Goal: Information Seeking & Learning: Learn about a topic

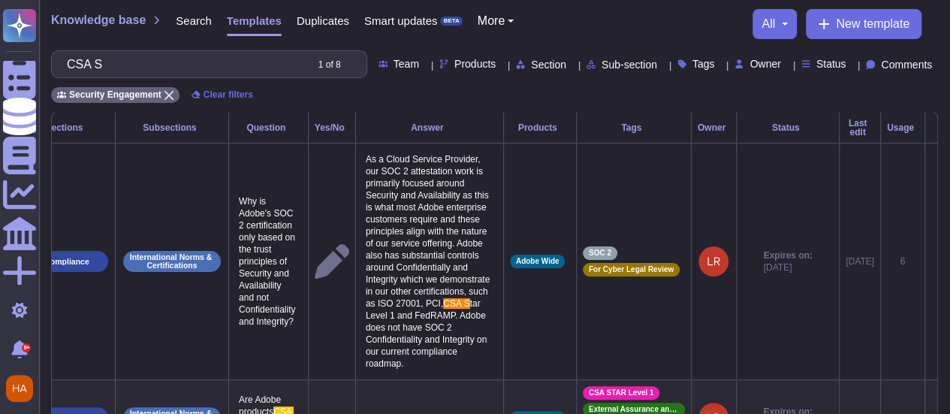
click at [733, 103] on div "Security Engagement Clear filters" at bounding box center [494, 90] width 887 height 25
click at [881, 70] on span "Comments" at bounding box center [906, 64] width 51 height 11
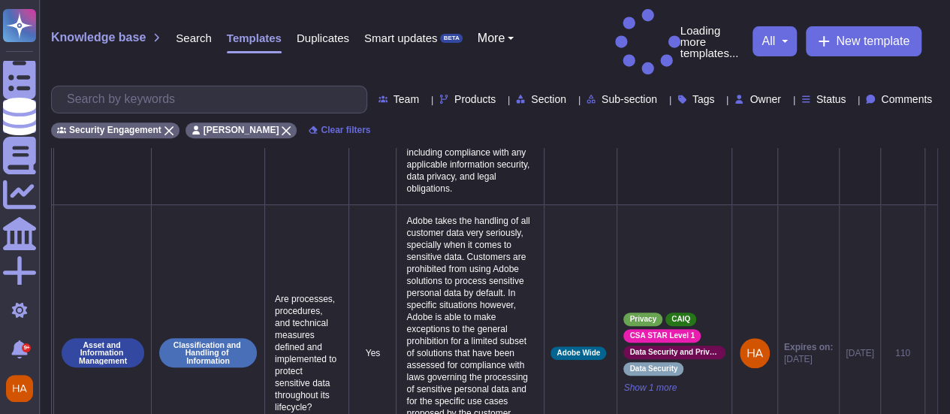
scroll to position [75, 0]
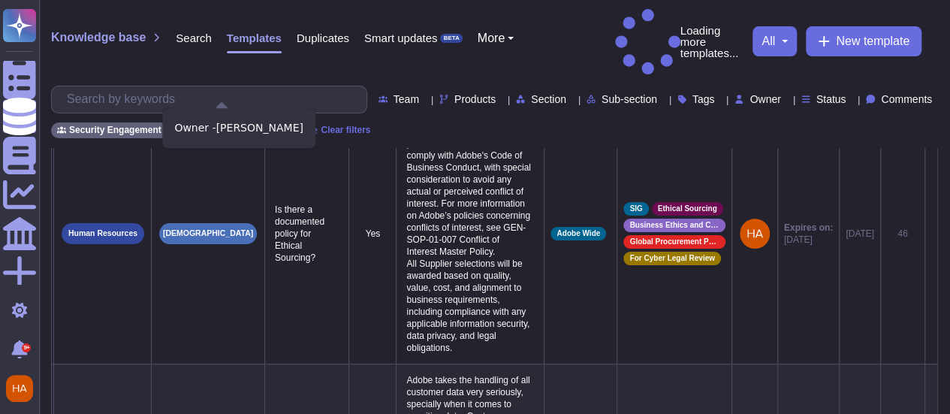
click at [261, 122] on div "[PERSON_NAME]" at bounding box center [241, 130] width 112 height 16
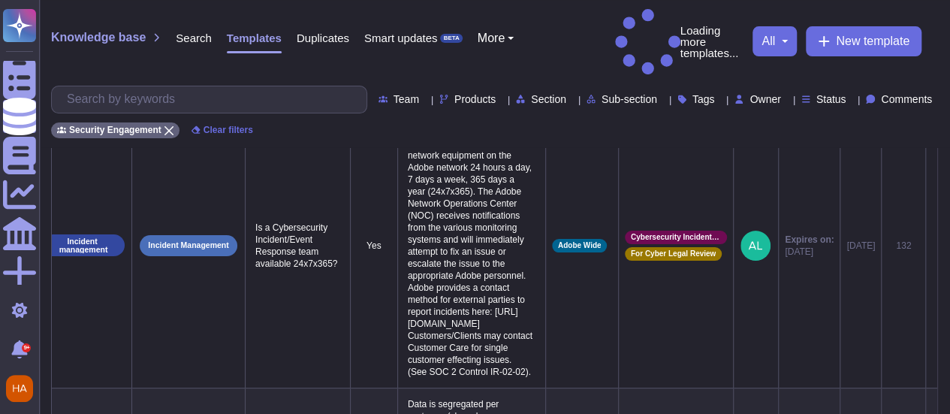
click at [890, 94] on span "Comments" at bounding box center [906, 99] width 51 height 11
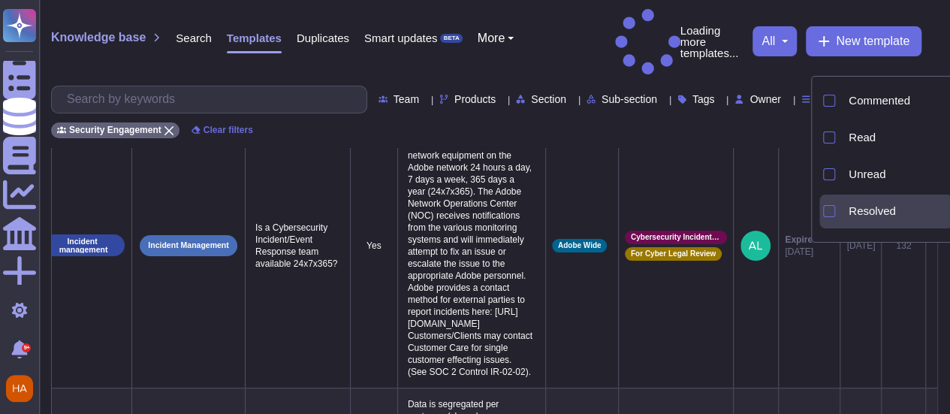
click at [892, 213] on span "Resolved" at bounding box center [872, 211] width 47 height 14
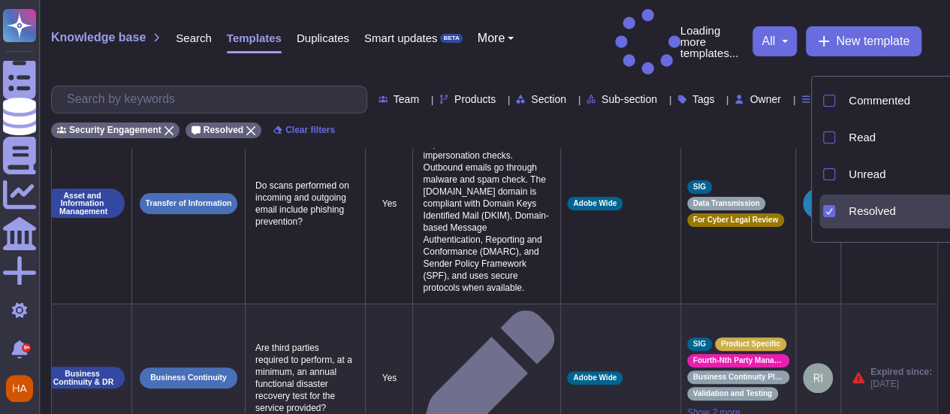
click at [873, 210] on span "Resolved" at bounding box center [872, 211] width 47 height 14
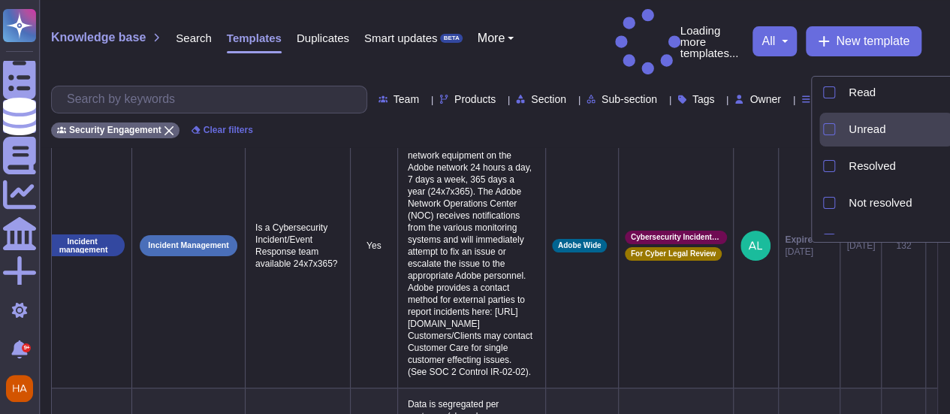
scroll to position [68, 0]
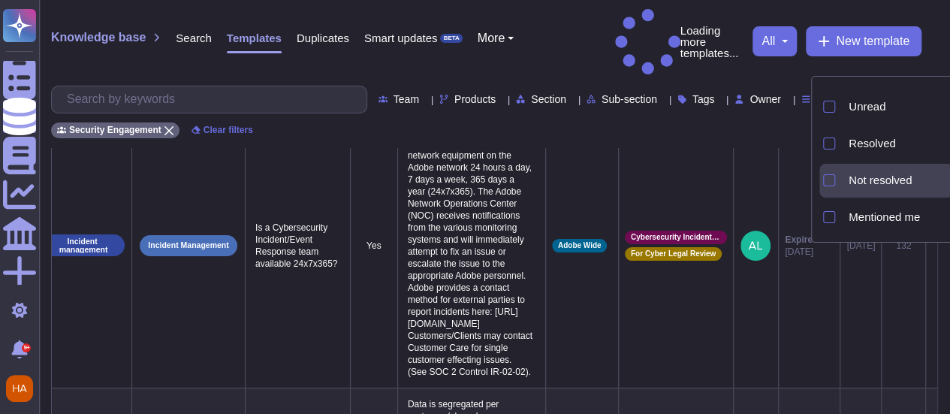
click at [872, 182] on span "Not resolved" at bounding box center [880, 180] width 63 height 14
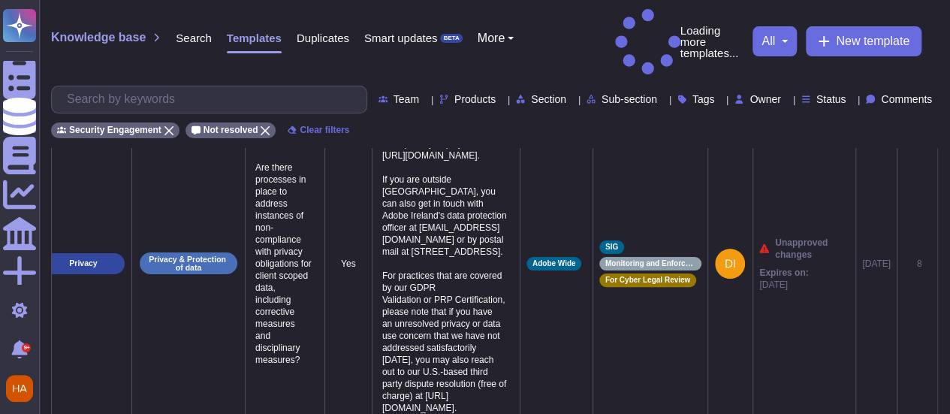
click at [566, 18] on div "Knowledge base Search Templates Duplicates Smart updates BETA More Loading more…" at bounding box center [494, 41] width 887 height 65
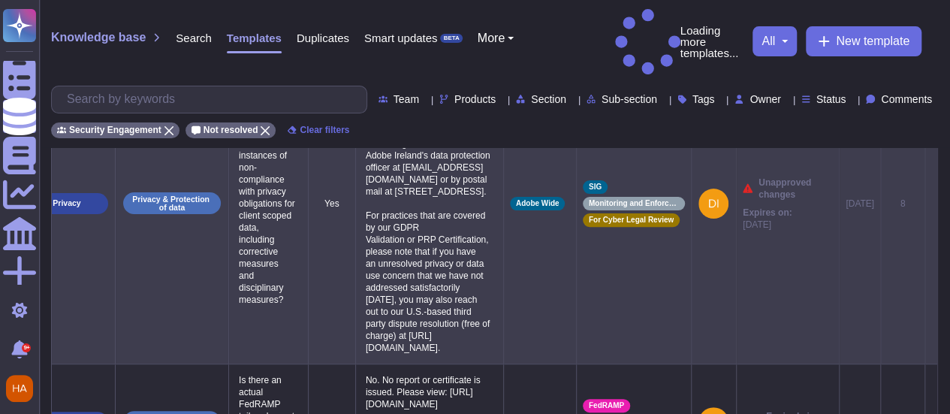
scroll to position [0, 0]
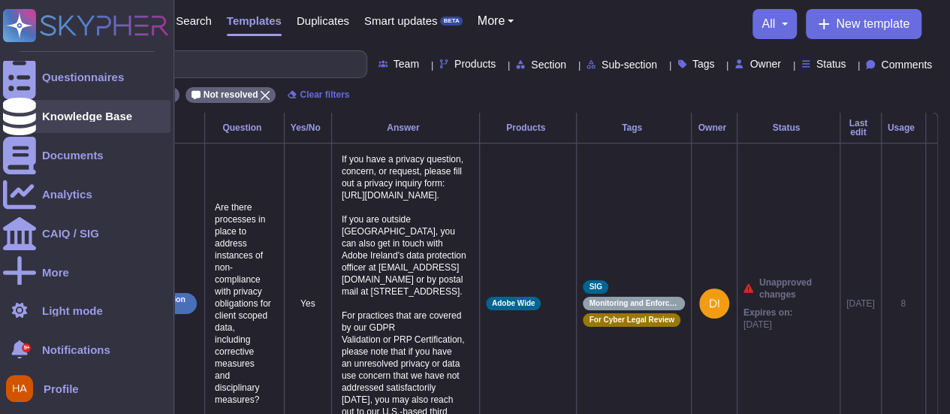
click at [39, 127] on div "Knowledge Base" at bounding box center [86, 116] width 167 height 33
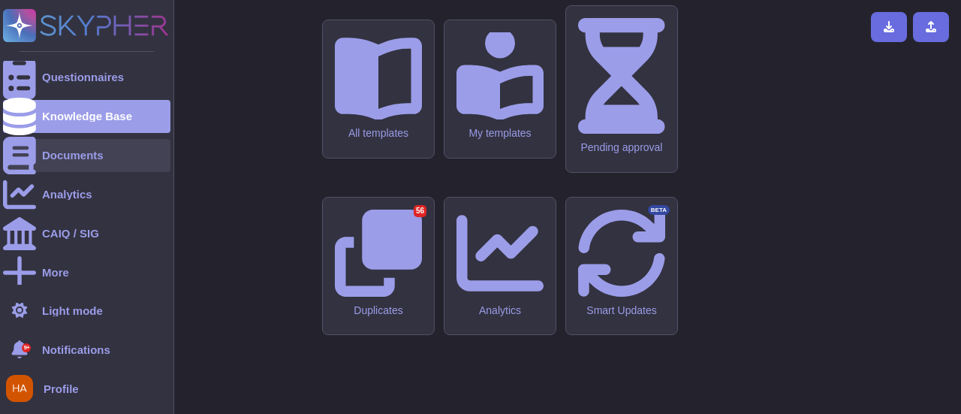
click at [73, 155] on div "Documents" at bounding box center [73, 154] width 62 height 11
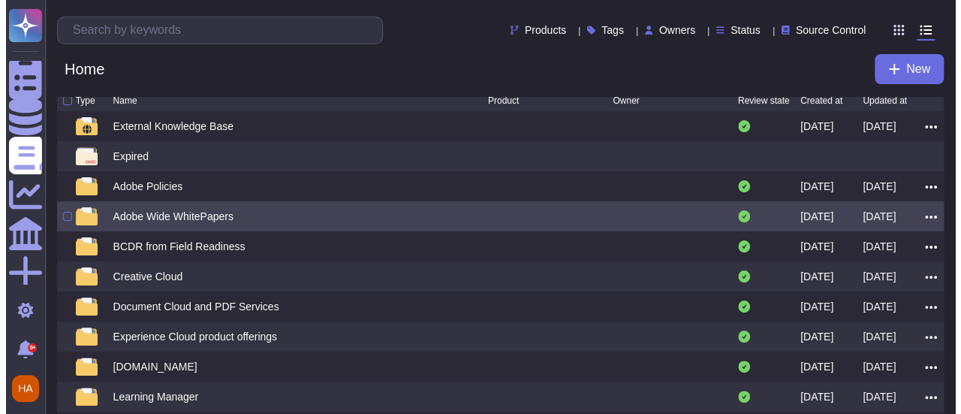
scroll to position [5, 0]
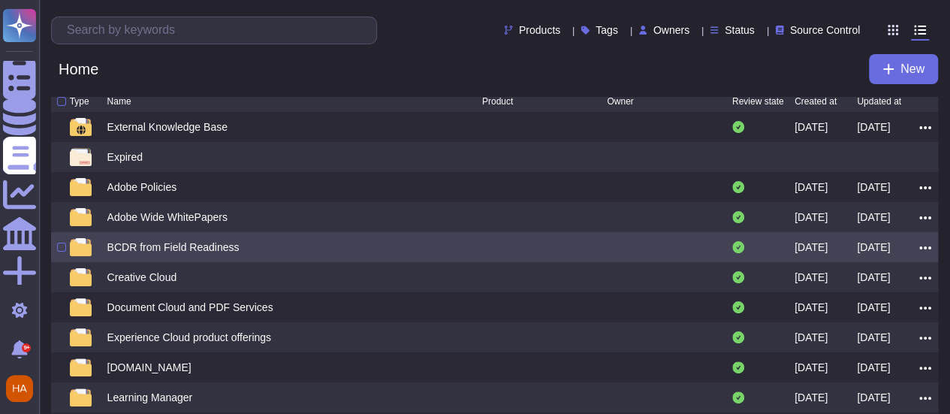
click at [356, 256] on div "BCDR from Field Readiness" at bounding box center [294, 247] width 375 height 18
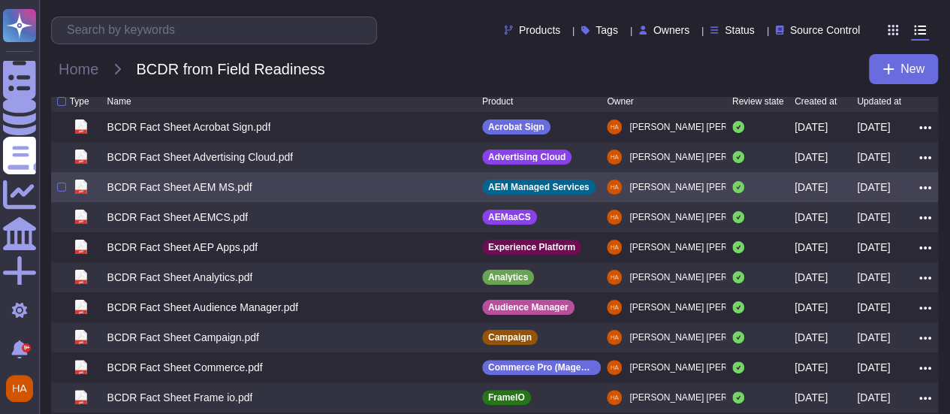
click at [236, 194] on div "BCDR Fact Sheet AEM MS.pdf" at bounding box center [179, 186] width 145 height 15
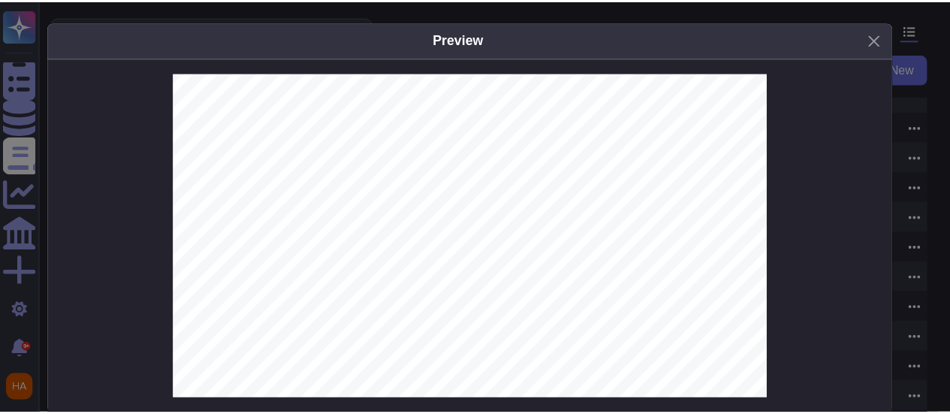
scroll to position [22, 0]
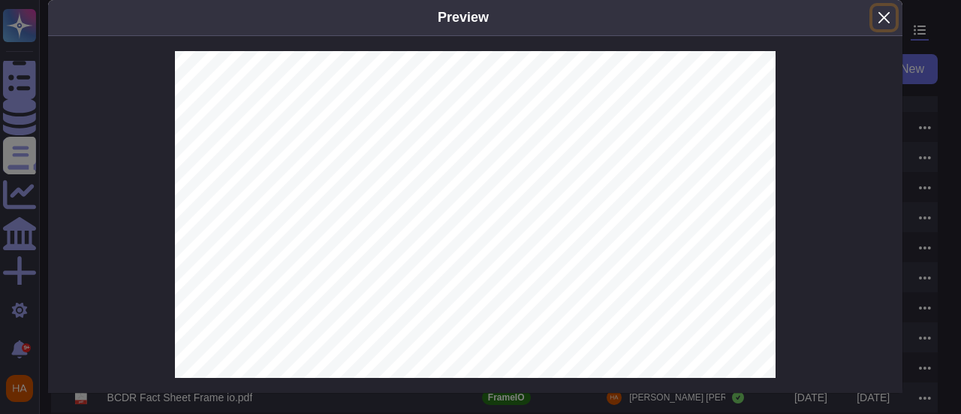
click at [887, 10] on button "Close" at bounding box center [884, 17] width 23 height 23
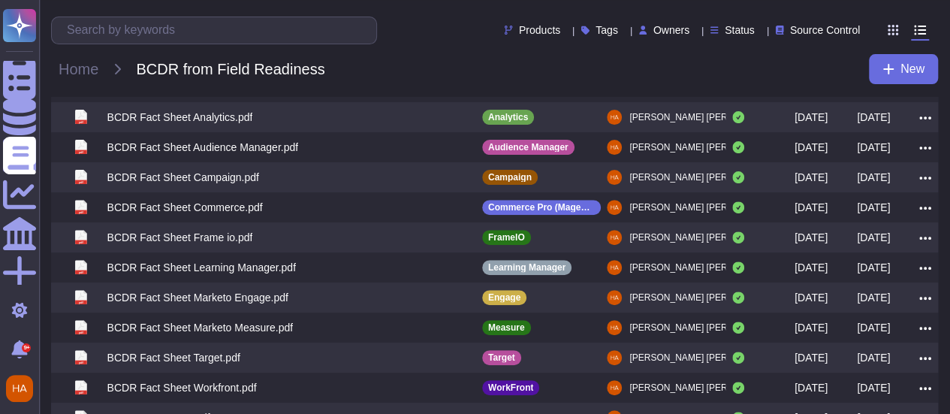
scroll to position [0, 0]
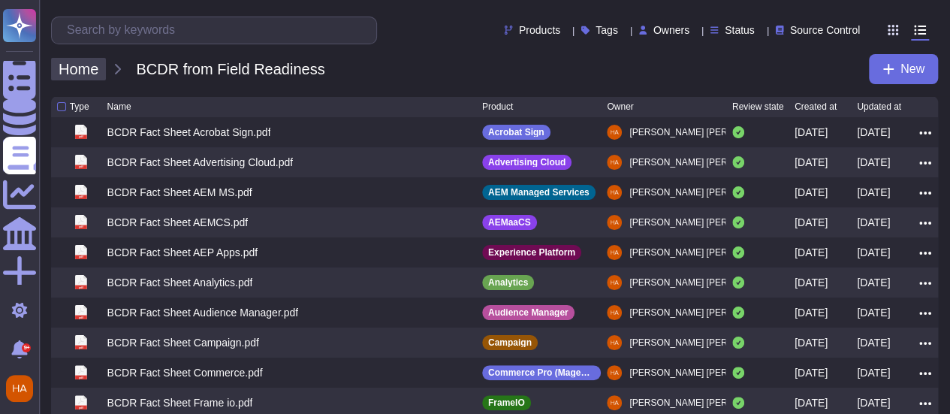
click at [89, 77] on span "Home" at bounding box center [78, 69] width 55 height 23
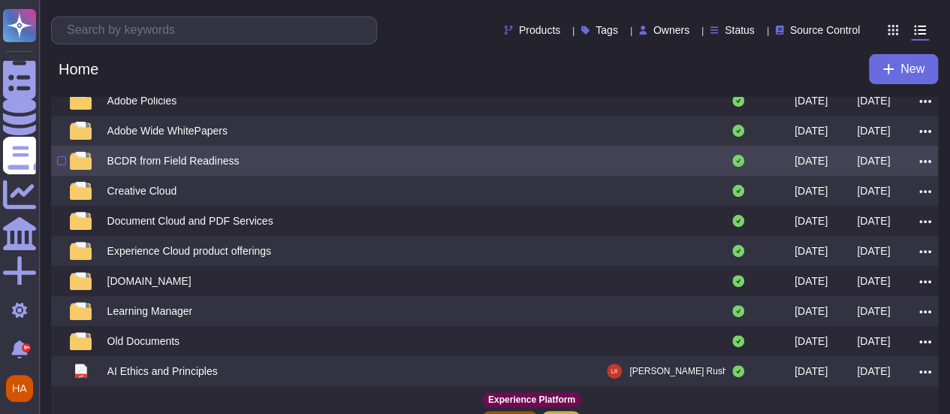
scroll to position [95, 0]
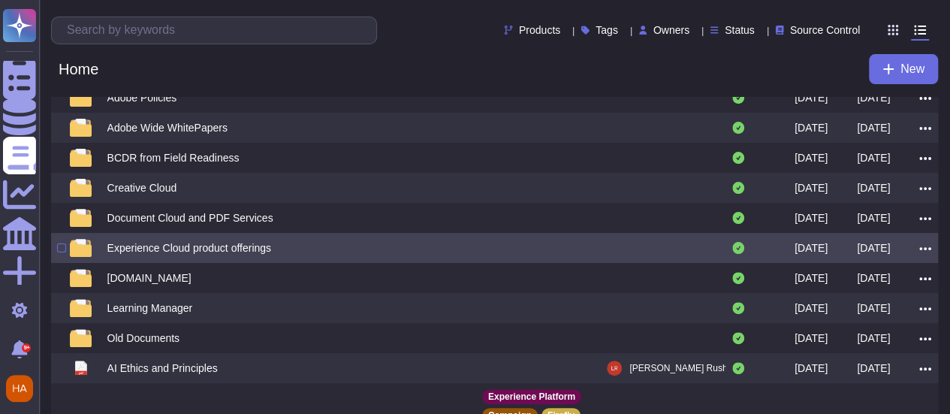
click at [198, 255] on div "Experience Cloud product offerings" at bounding box center [189, 247] width 164 height 15
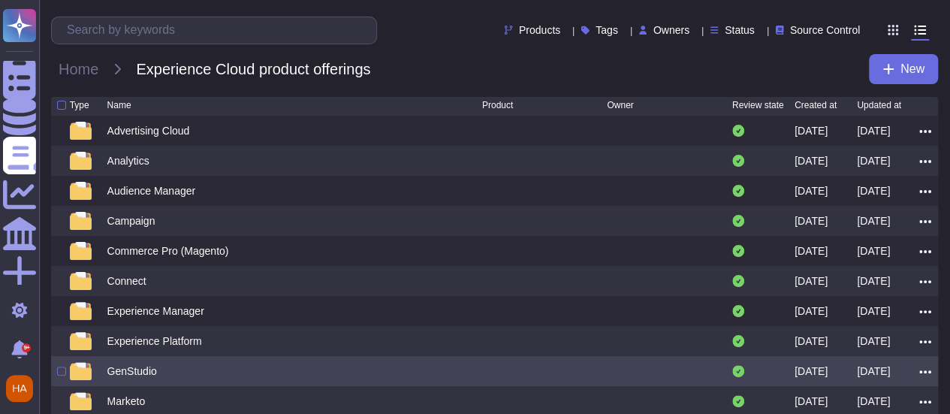
scroll to position [2, 0]
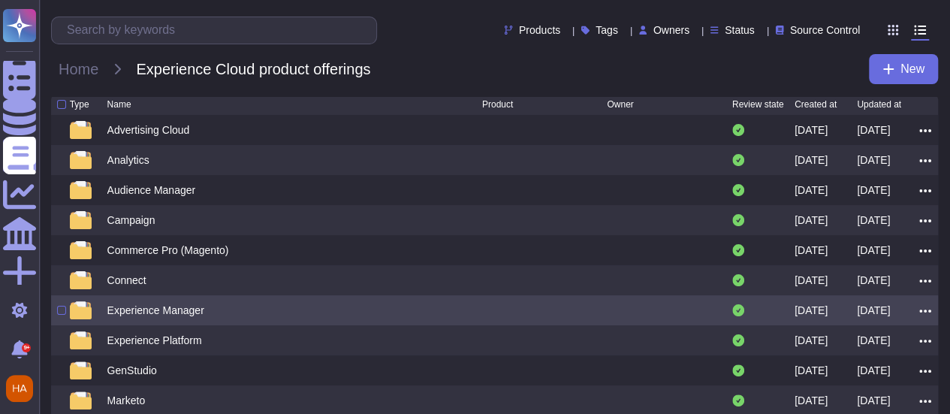
click at [243, 319] on div "Experience Manager" at bounding box center [294, 310] width 375 height 18
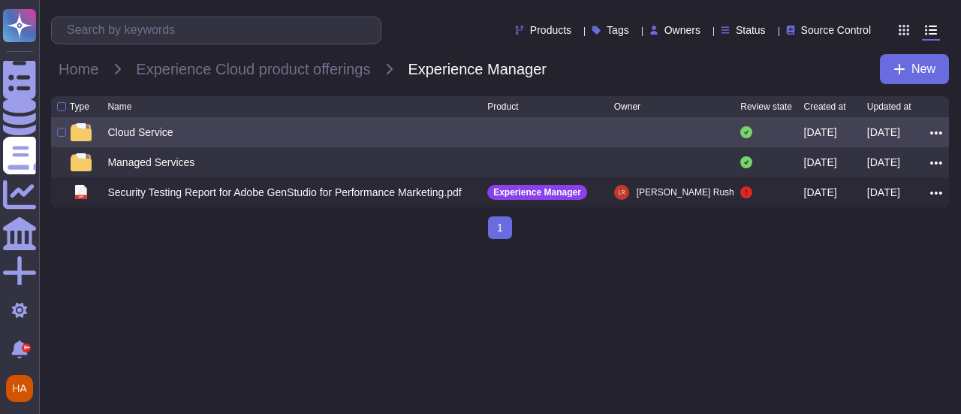
click at [164, 140] on div "Cloud Service" at bounding box center [139, 132] width 65 height 15
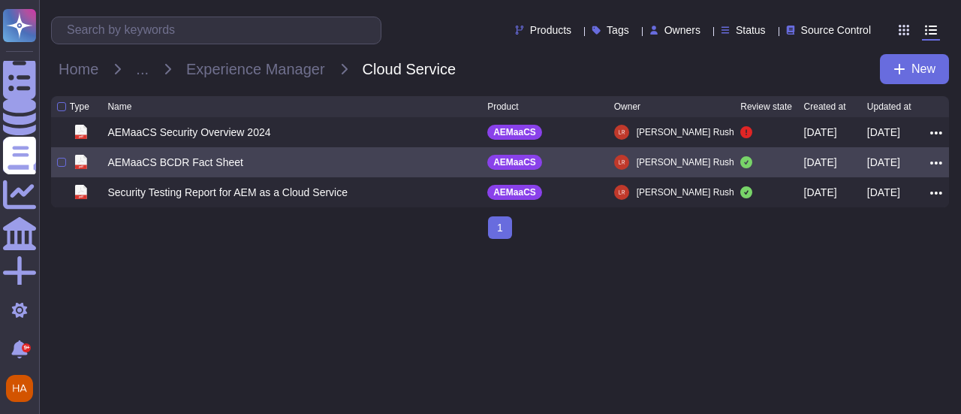
click at [204, 170] on div "AEMaaCS BCDR Fact Sheet" at bounding box center [175, 162] width 136 height 15
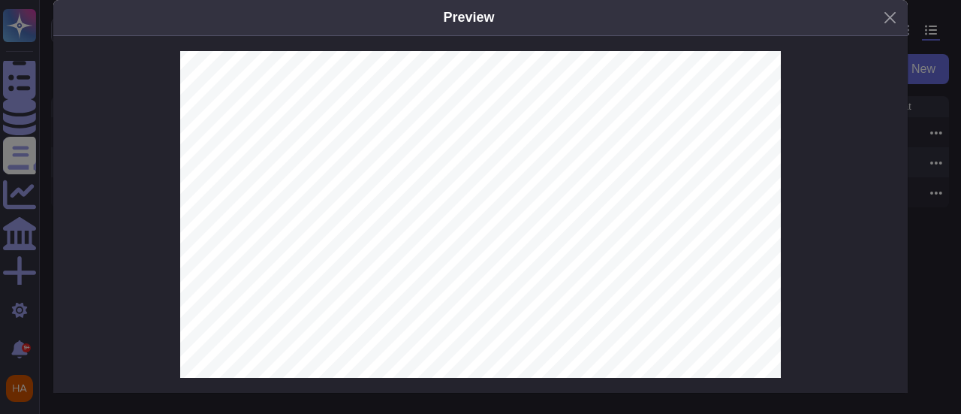
scroll to position [199, 0]
click at [888, 22] on button "Close" at bounding box center [890, 17] width 23 height 23
